Goal: Task Accomplishment & Management: Manage account settings

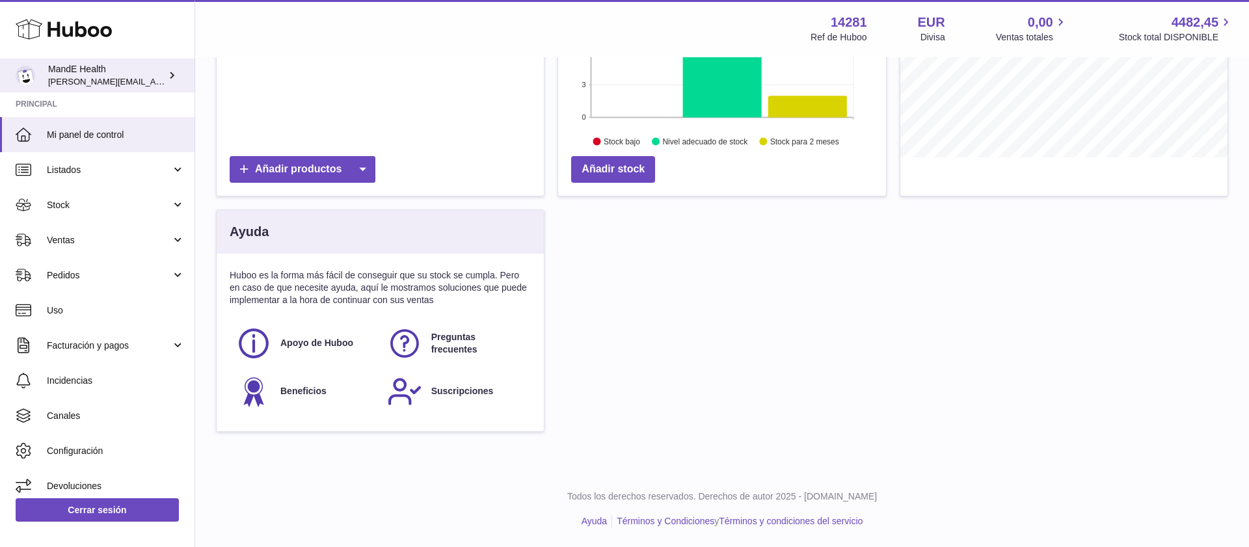
scroll to position [203, 328]
click at [66, 72] on div "MandE Health [PERSON_NAME][EMAIL_ADDRESS][PERSON_NAME][DOMAIN_NAME]" at bounding box center [106, 75] width 117 height 25
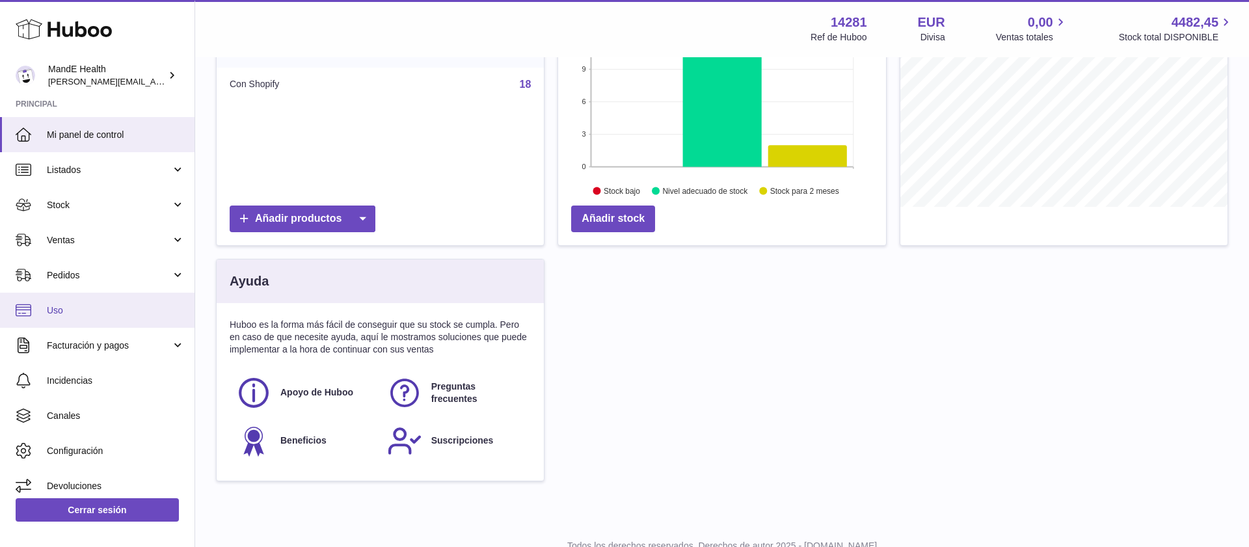
scroll to position [218, 0]
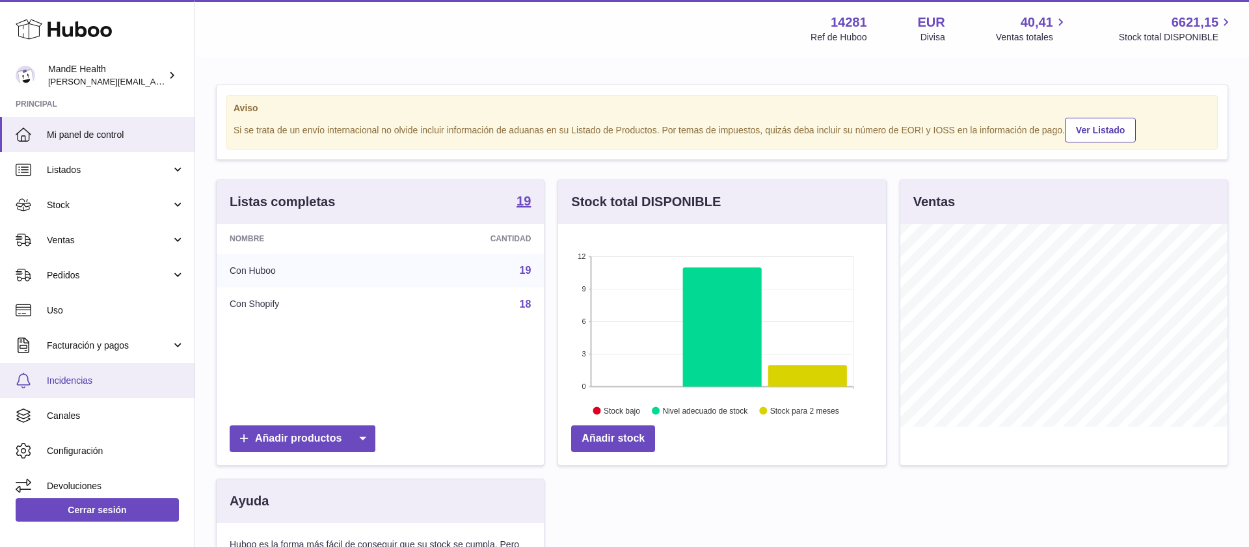
scroll to position [8, 0]
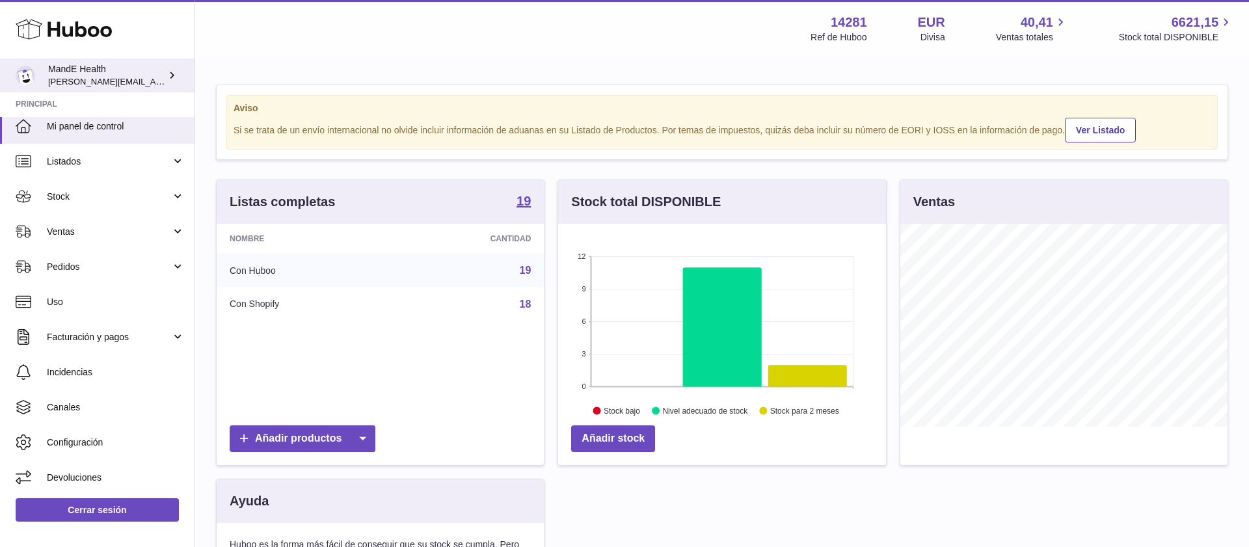
click at [89, 77] on span "[PERSON_NAME][EMAIL_ADDRESS][PERSON_NAME][DOMAIN_NAME]" at bounding box center [189, 81] width 282 height 10
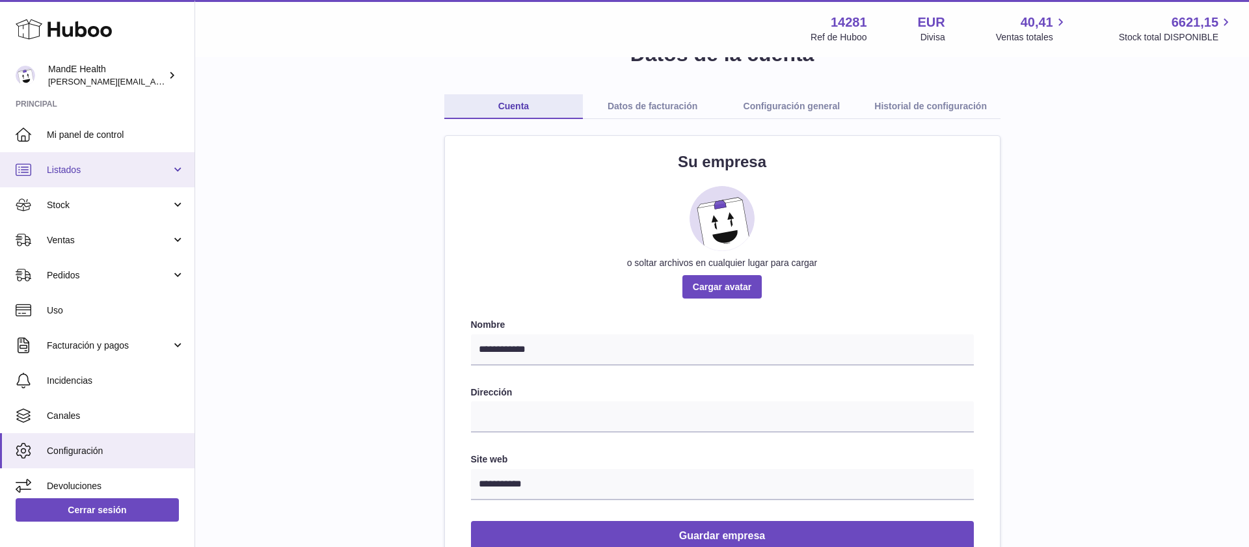
scroll to position [36, 0]
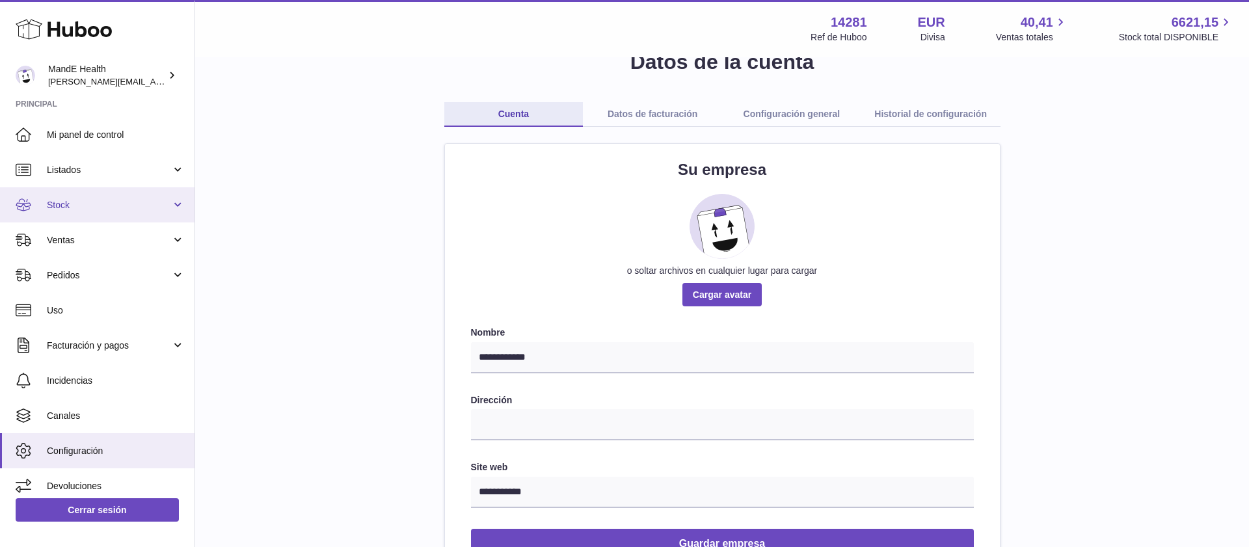
click at [60, 192] on link "Stock" at bounding box center [97, 204] width 194 height 35
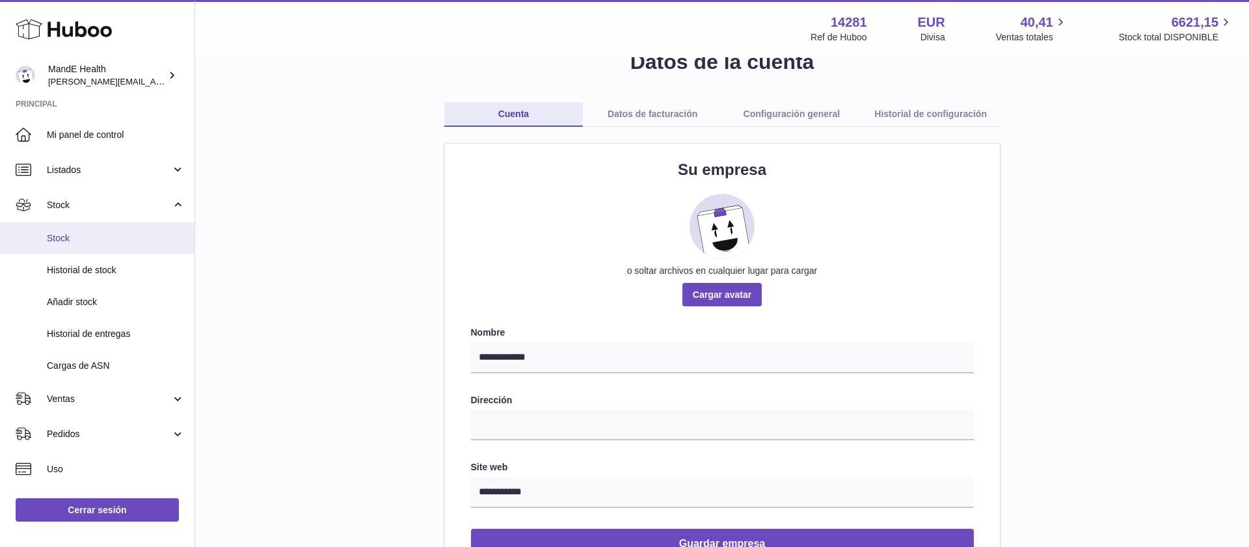
click at [68, 234] on span "Stock" at bounding box center [116, 238] width 138 height 12
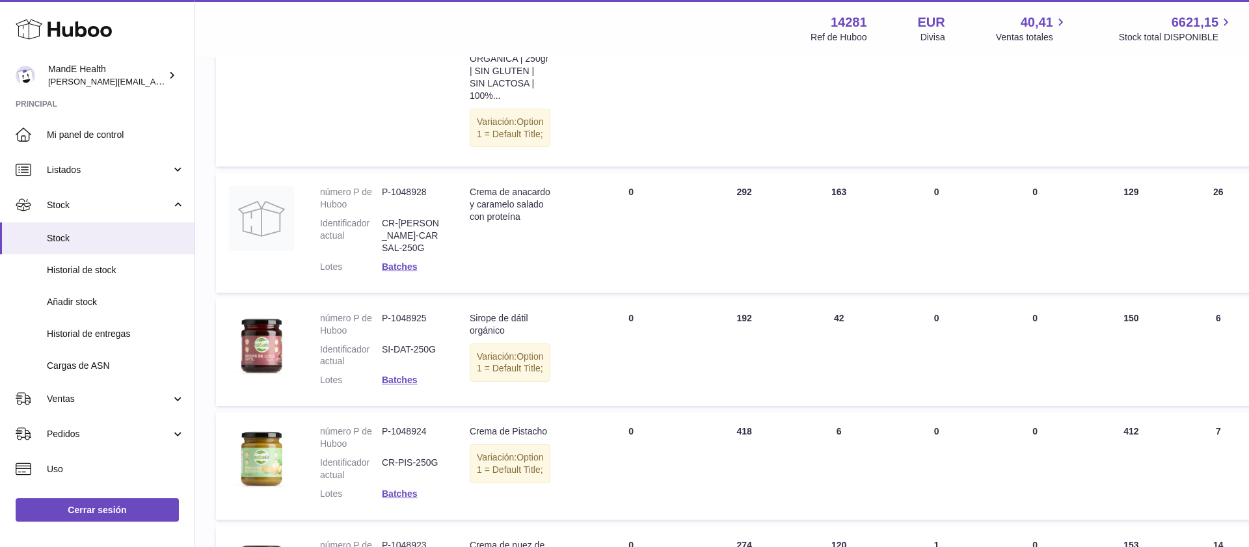
scroll to position [775, 0]
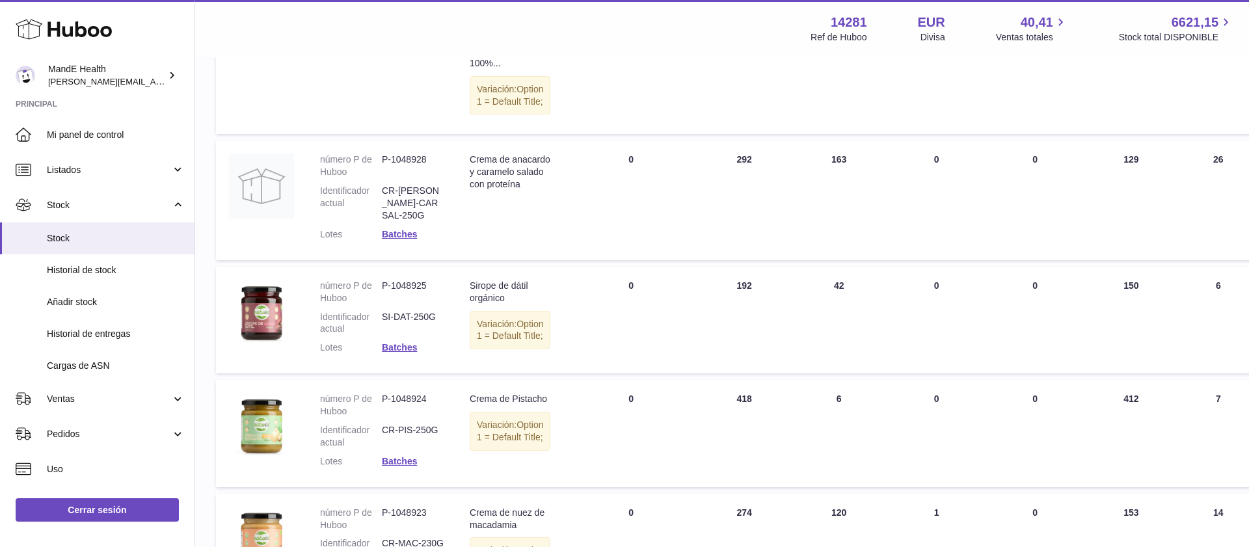
click at [380, 222] on dt "Identificador actual" at bounding box center [351, 203] width 62 height 37
drag, startPoint x: 383, startPoint y: 286, endPoint x: 439, endPoint y: 287, distance: 55.9
click at [439, 222] on dd "CR-[PERSON_NAME]-CARSAL-250G" at bounding box center [413, 203] width 62 height 37
copy dd "CR-[PERSON_NAME]-CAR"
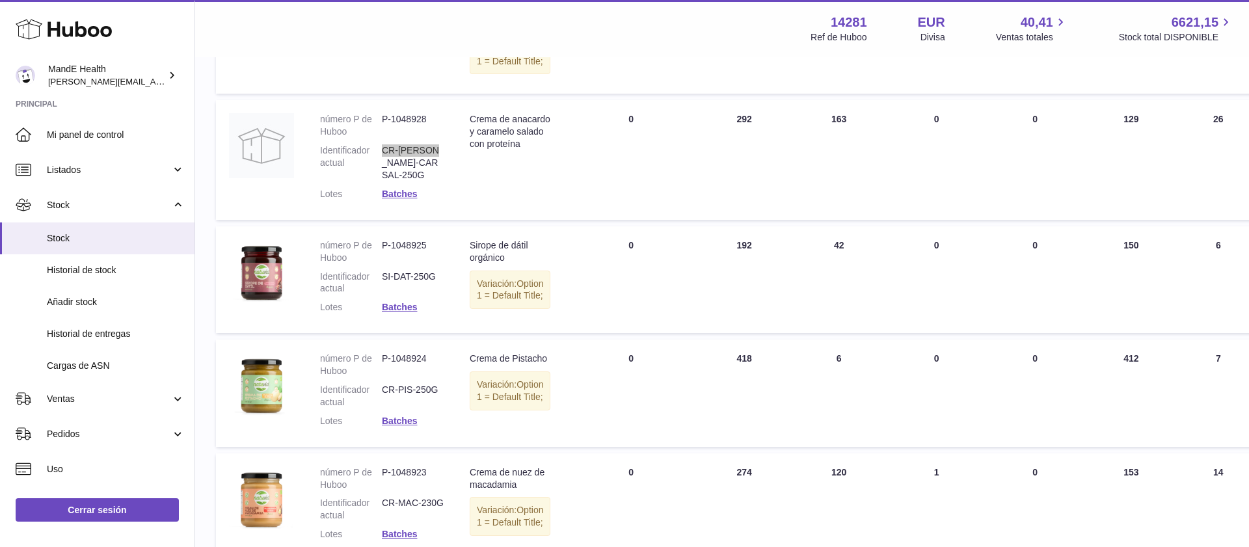
scroll to position [819, 0]
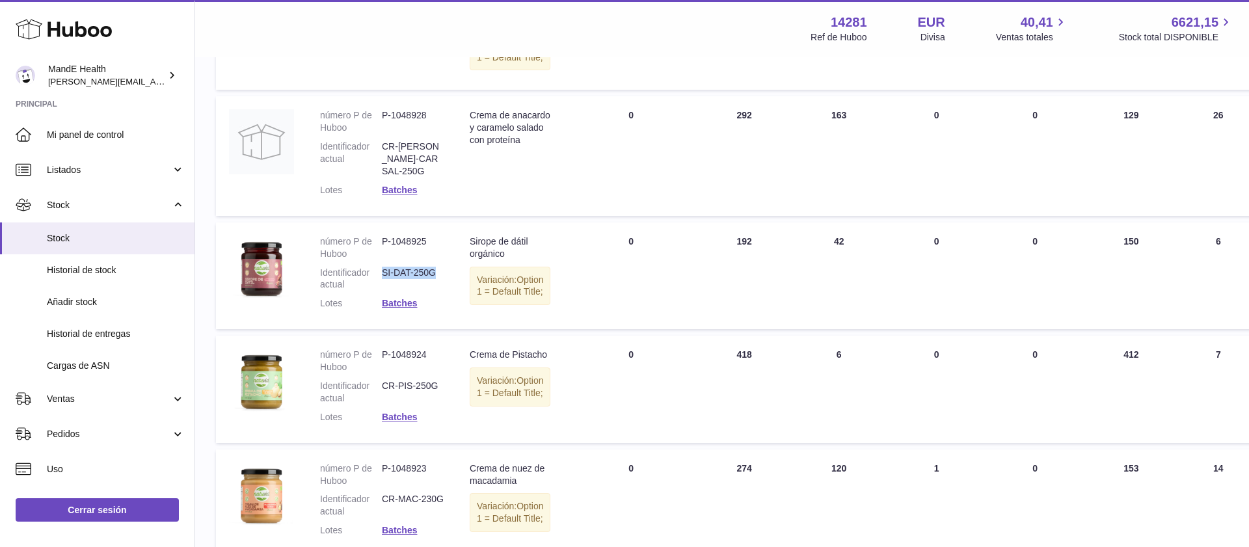
drag, startPoint x: 382, startPoint y: 358, endPoint x: 435, endPoint y: 359, distance: 52.7
click at [435, 291] on dd "SI-DAT-250G" at bounding box center [413, 279] width 62 height 25
copy dd "SI-DAT-250G"
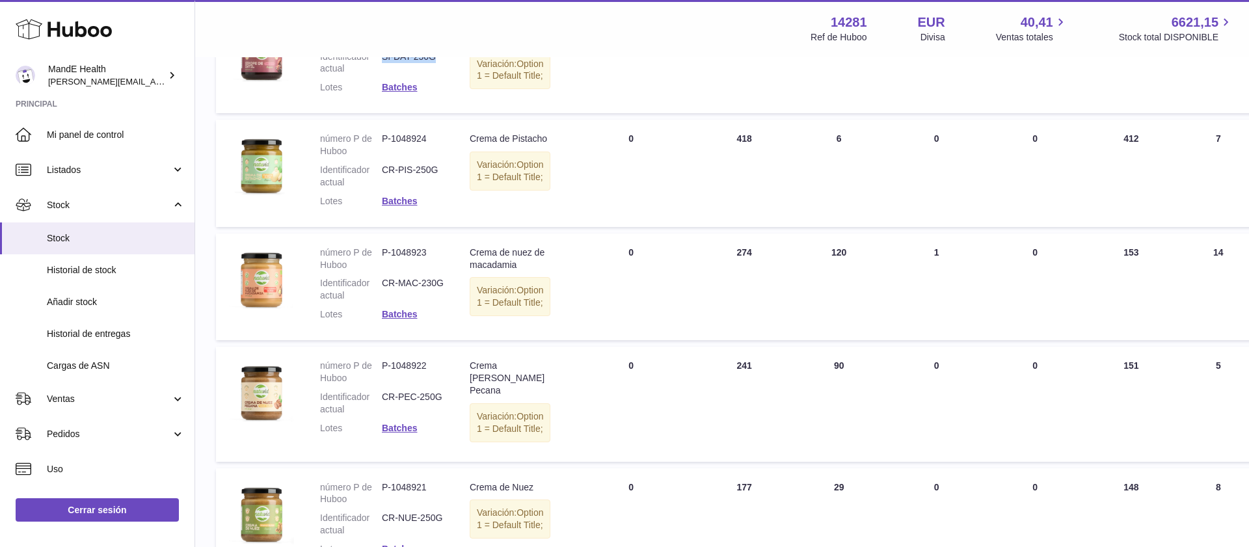
scroll to position [1042, 0]
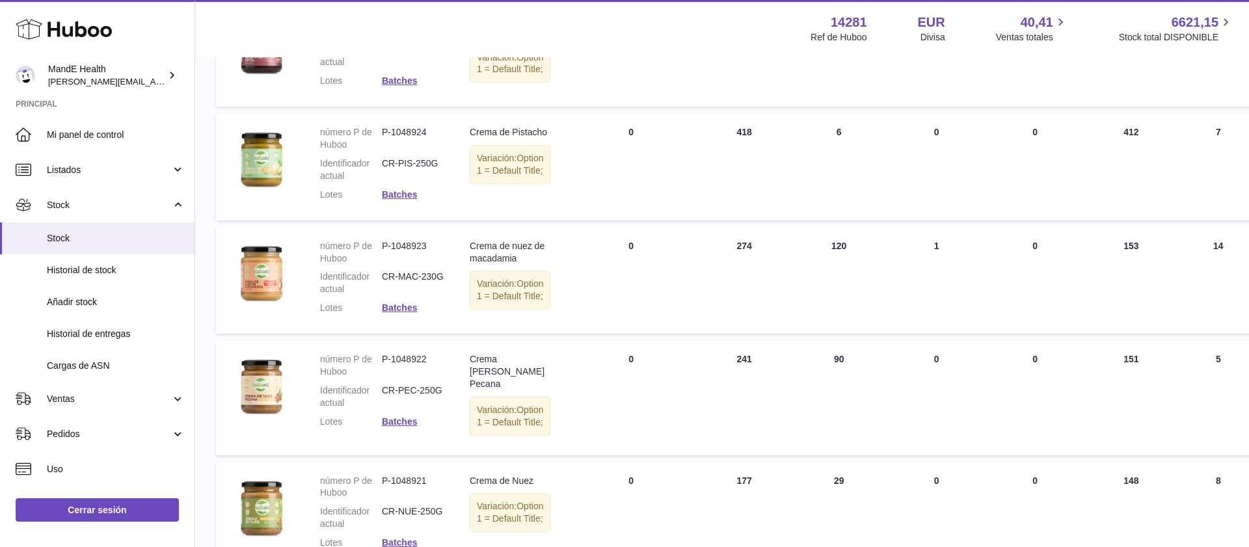
click at [384, 295] on dd "CR-MAC-230G" at bounding box center [413, 283] width 62 height 25
drag, startPoint x: 383, startPoint y: 378, endPoint x: 443, endPoint y: 379, distance: 60.5
click at [443, 334] on td "número P de Huboo P-1048923 Identificador actual CR-MAC-230G Lotes Batches" at bounding box center [382, 280] width 150 height 107
copy dd "CR-MAC-230G"
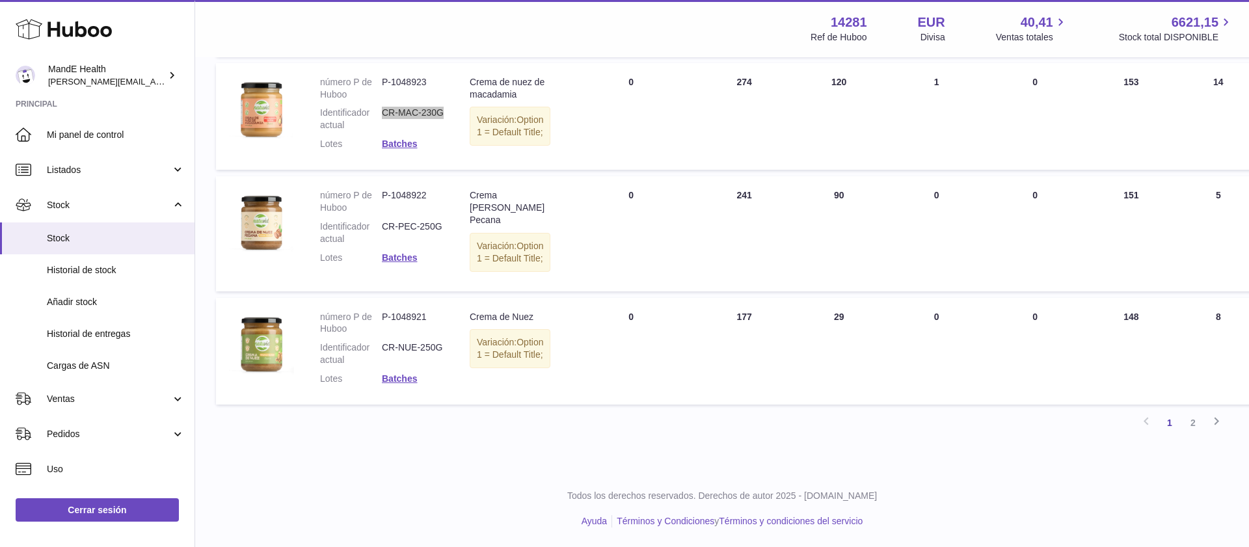
scroll to position [1213, 0]
drag, startPoint x: 402, startPoint y: 327, endPoint x: 440, endPoint y: 327, distance: 38.4
click at [440, 245] on dd "CR-PEC-250G" at bounding box center [413, 232] width 62 height 25
copy dd "CR-PEC-250G"
drag, startPoint x: 404, startPoint y: 443, endPoint x: 394, endPoint y: 447, distance: 10.9
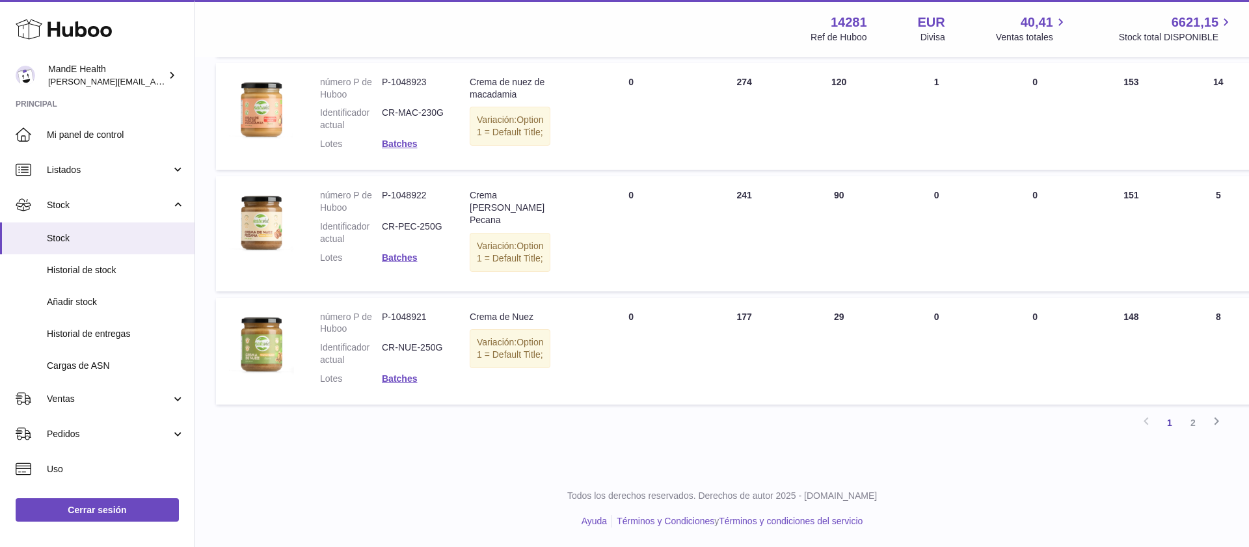
click at [403, 366] on dd "CR-NUE-250G" at bounding box center [413, 353] width 62 height 25
drag, startPoint x: 388, startPoint y: 449, endPoint x: 441, endPoint y: 449, distance: 52.7
click at [441, 366] on dd "CR-NUE-250G" at bounding box center [413, 353] width 62 height 25
copy dd "CR-NUE-250G"
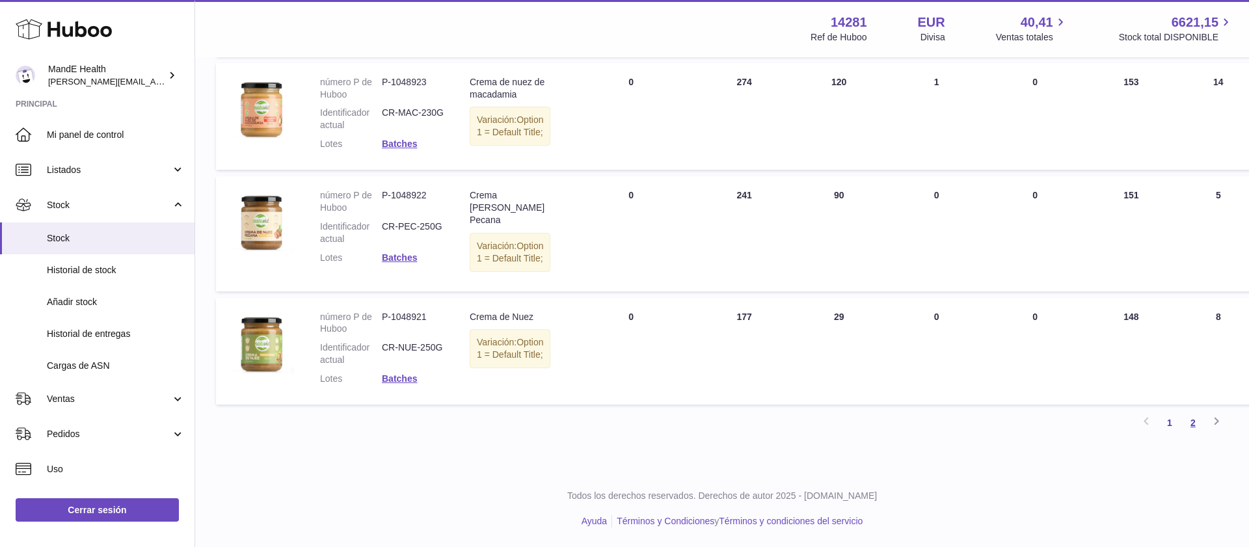
click at [1195, 424] on link "2" at bounding box center [1192, 422] width 23 height 23
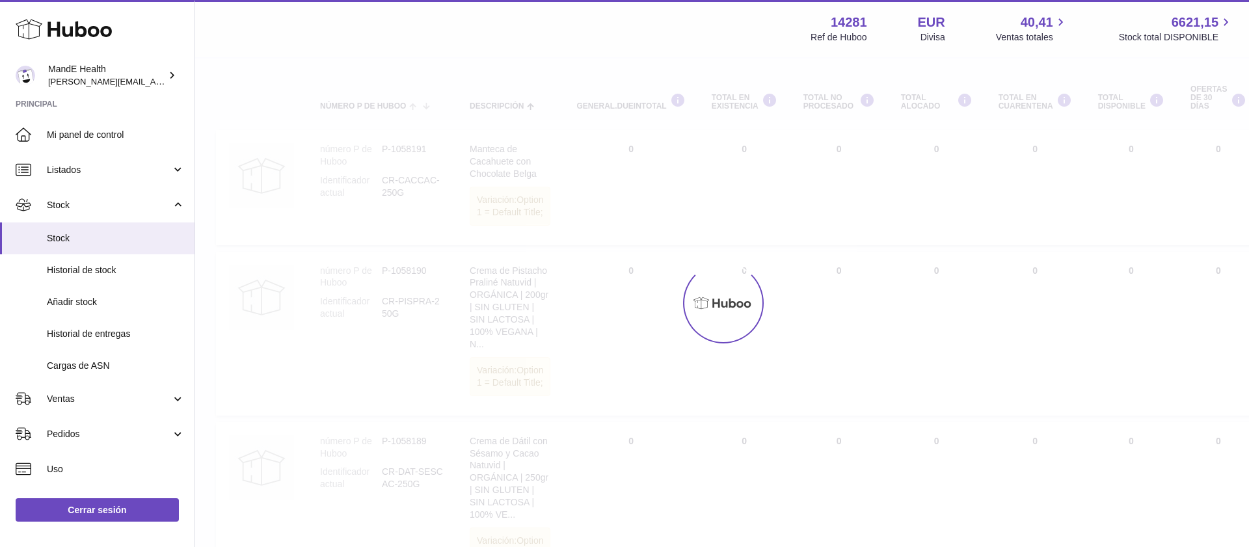
scroll to position [59, 0]
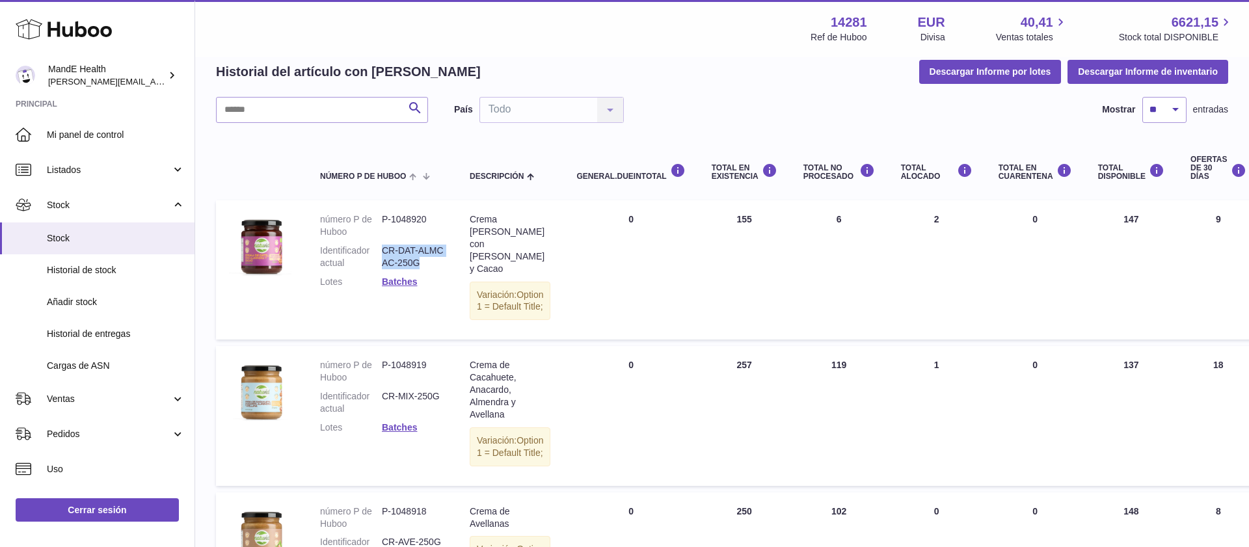
drag, startPoint x: 383, startPoint y: 250, endPoint x: 422, endPoint y: 260, distance: 40.4
click at [422, 260] on dd "CR-DAT-ALMCAC-250G" at bounding box center [413, 257] width 62 height 25
copy dd "CR-DAT-ALMCAC-250G"
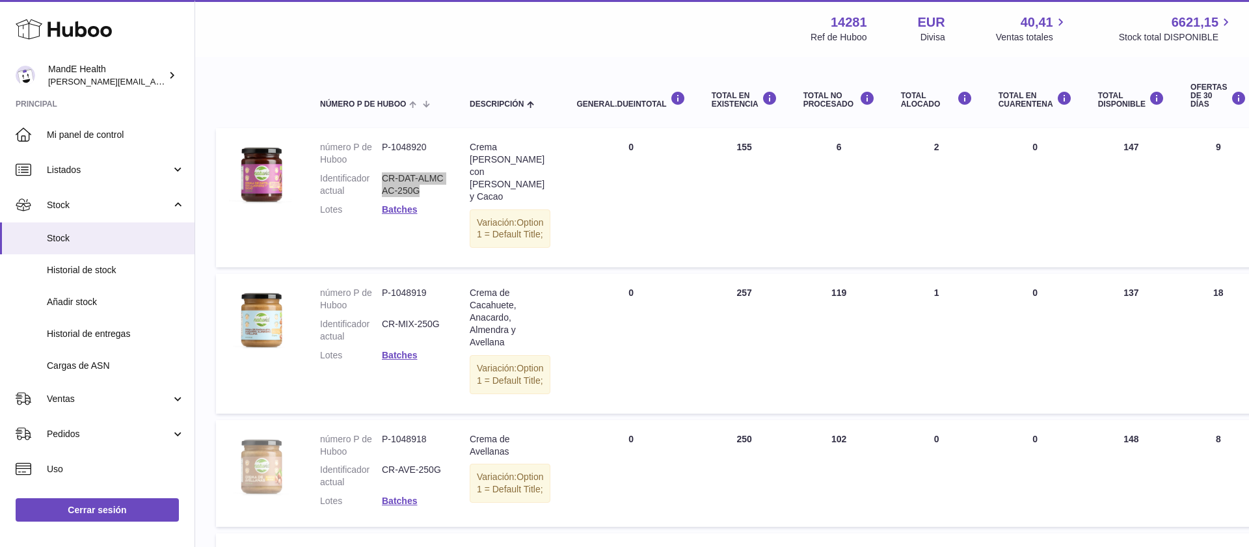
scroll to position [137, 0]
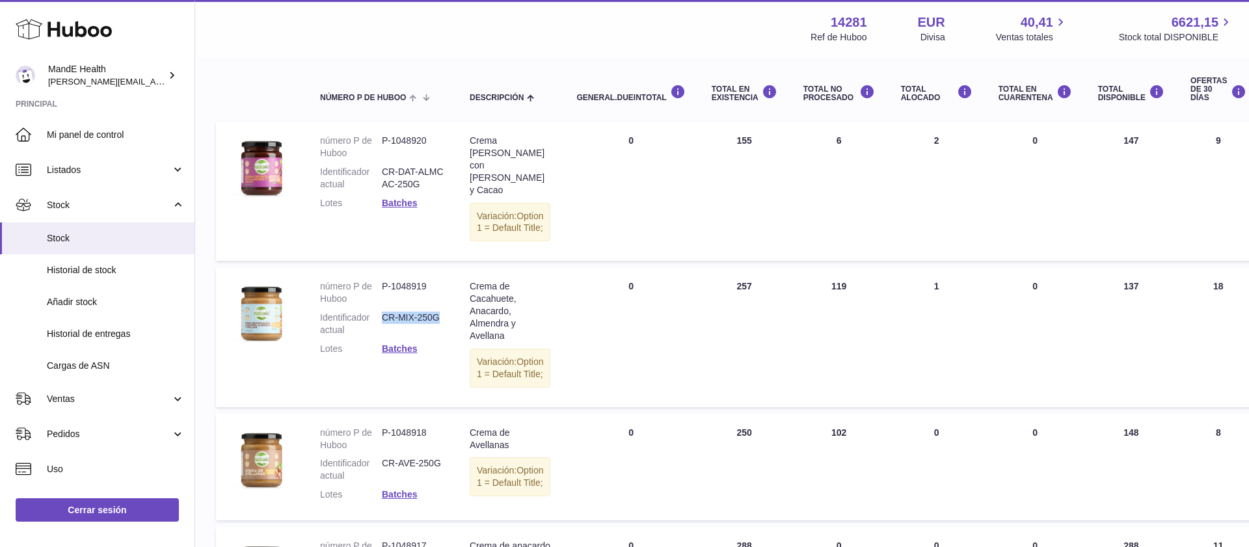
drag, startPoint x: 382, startPoint y: 306, endPoint x: 440, endPoint y: 304, distance: 57.9
click at [440, 311] on dd "CR-MIX-250G" at bounding box center [413, 323] width 62 height 25
copy dd "CR-MIX-250G"
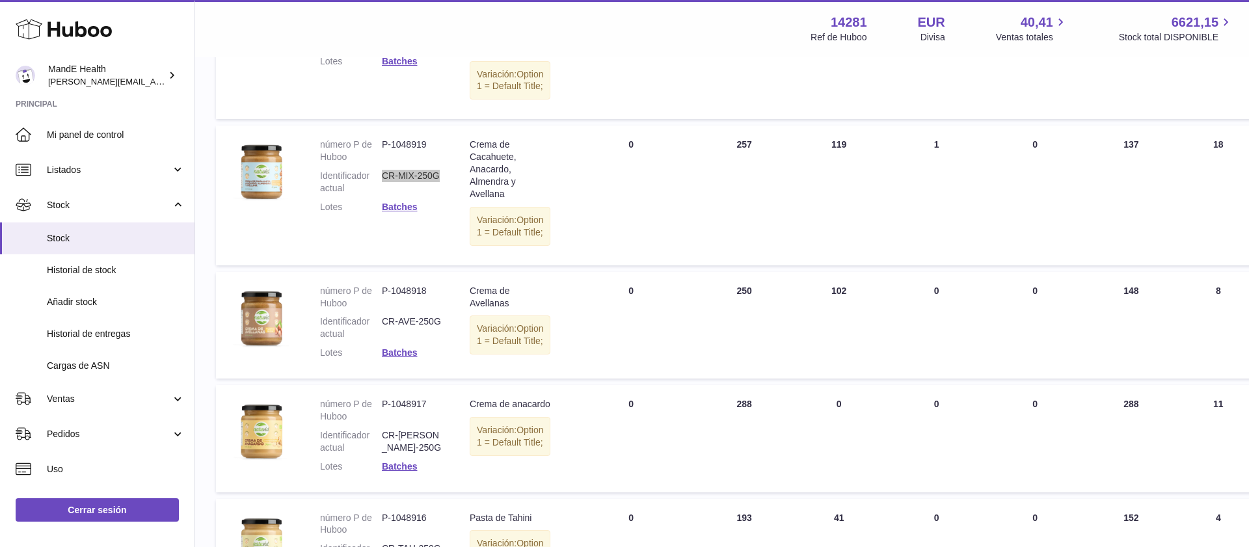
scroll to position [285, 0]
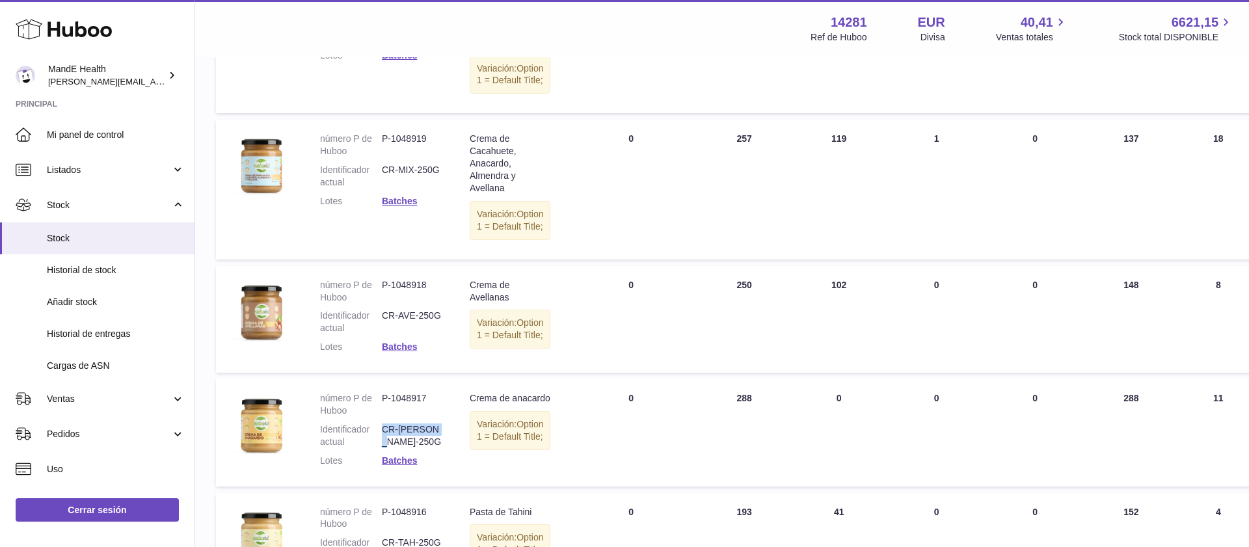
drag, startPoint x: 384, startPoint y: 436, endPoint x: 441, endPoint y: 439, distance: 57.3
click at [440, 439] on dd "CR-ANA-250G" at bounding box center [413, 435] width 62 height 25
copy dd "CR-ANA-250G"
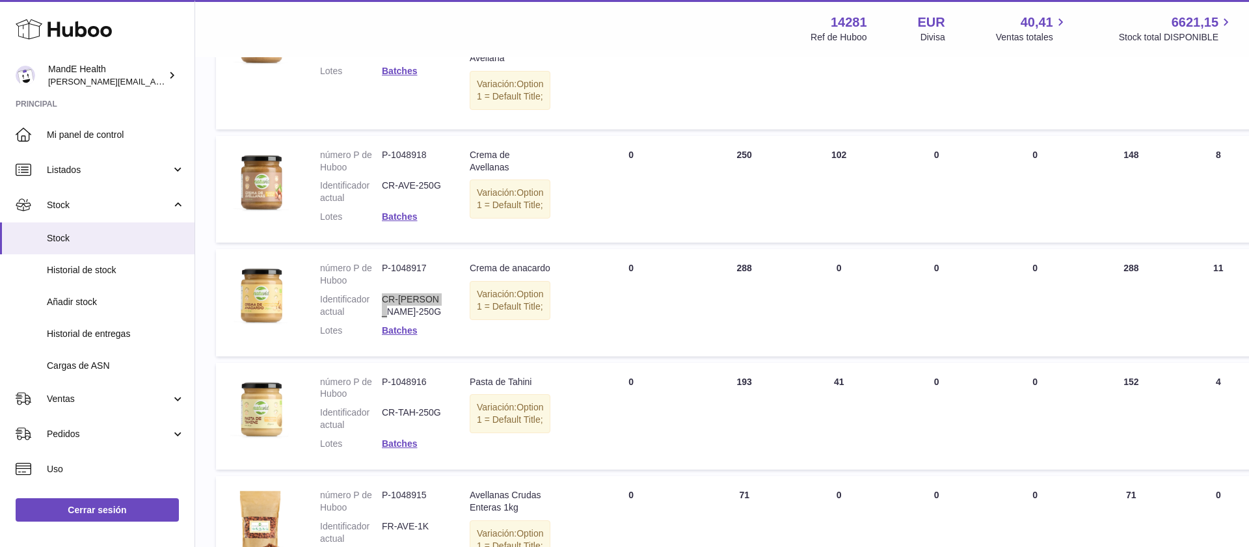
scroll to position [424, 0]
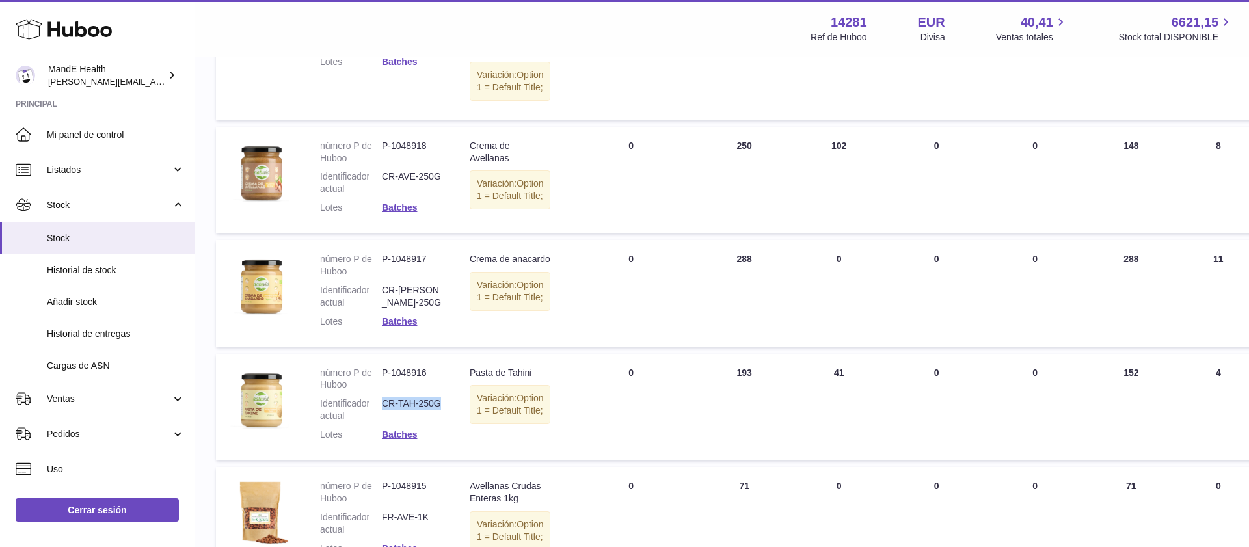
drag, startPoint x: 388, startPoint y: 417, endPoint x: 438, endPoint y: 417, distance: 50.1
click at [438, 417] on dd "CR-TAH-250G" at bounding box center [413, 409] width 62 height 25
copy dd "CR-TAH-250G"
